Goal: Go to known website: Access a specific website the user already knows

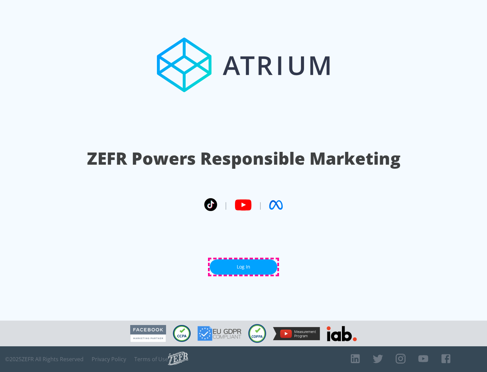
click at [243, 267] on link "Log In" at bounding box center [244, 266] width 68 height 15
